Goal: Check status: Check status

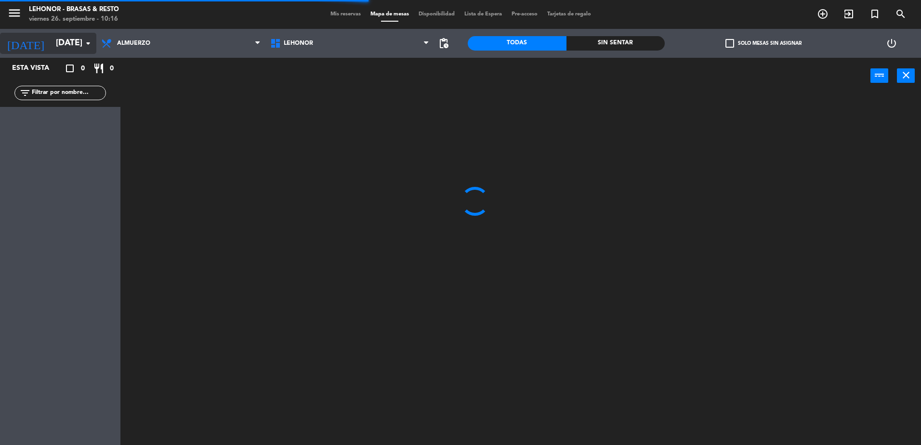
click at [74, 47] on input "[DATE]" at bounding box center [107, 43] width 112 height 19
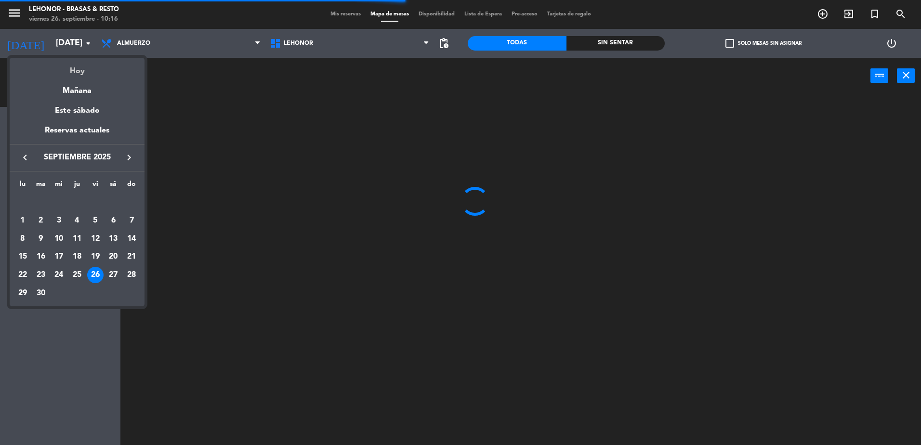
click at [70, 66] on div "Hoy" at bounding box center [77, 68] width 135 height 20
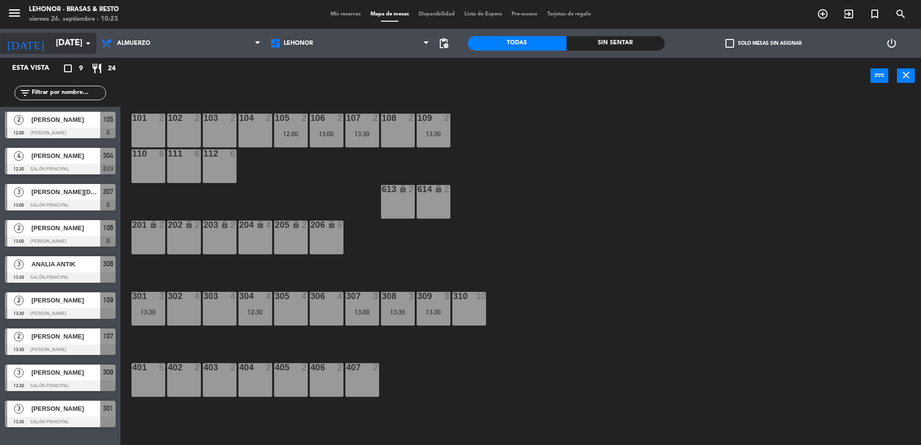
click at [70, 51] on input "[DATE]" at bounding box center [107, 43] width 112 height 19
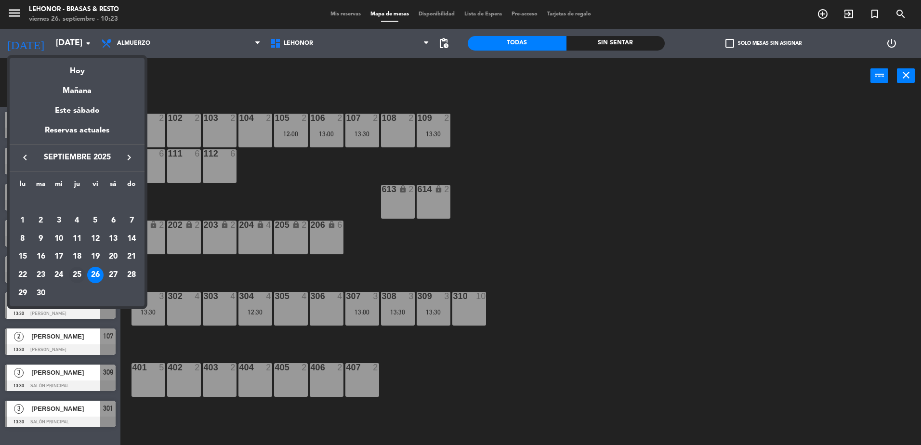
click at [78, 273] on div "25" at bounding box center [77, 275] width 16 height 16
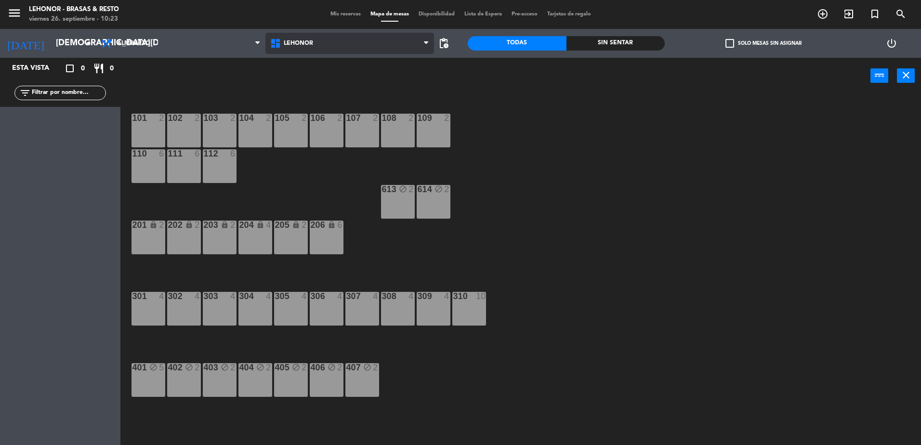
click at [399, 46] on span "Lehonor" at bounding box center [349, 43] width 169 height 21
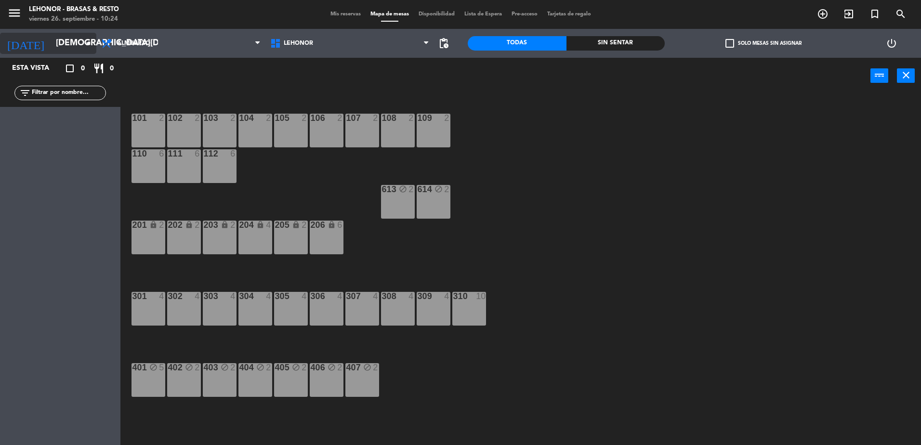
click at [59, 51] on input "[DEMOGRAPHIC_DATA][DATE]" at bounding box center [107, 43] width 112 height 19
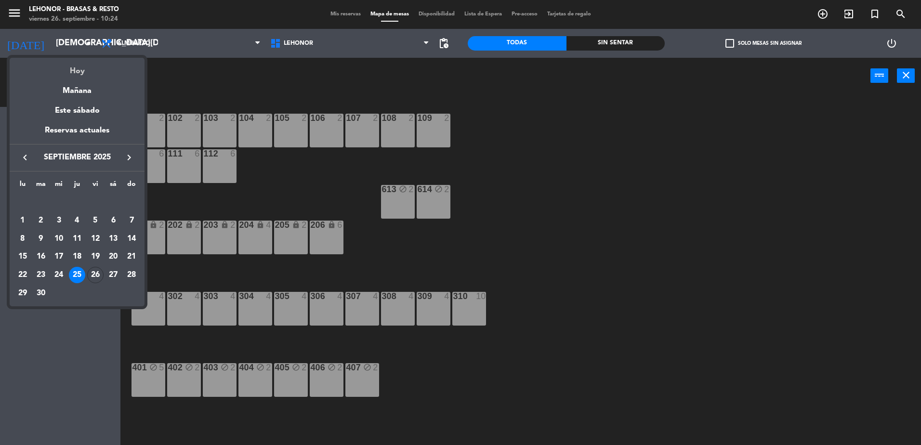
click at [72, 71] on div "Hoy" at bounding box center [77, 68] width 135 height 20
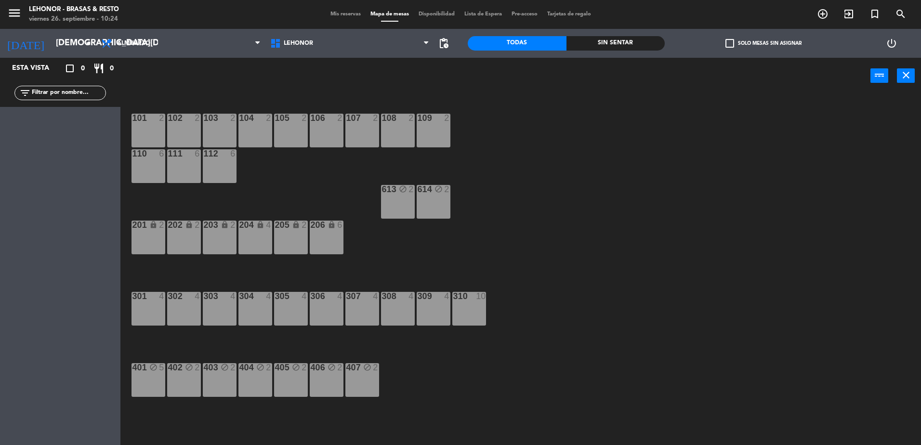
type input "[DATE]"
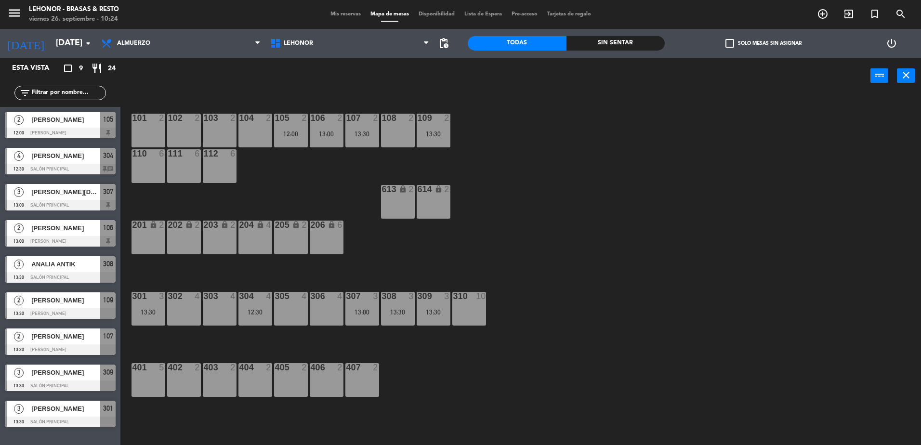
click at [230, 77] on div "power_input close" at bounding box center [495, 76] width 750 height 37
